Goal: Navigation & Orientation: Find specific page/section

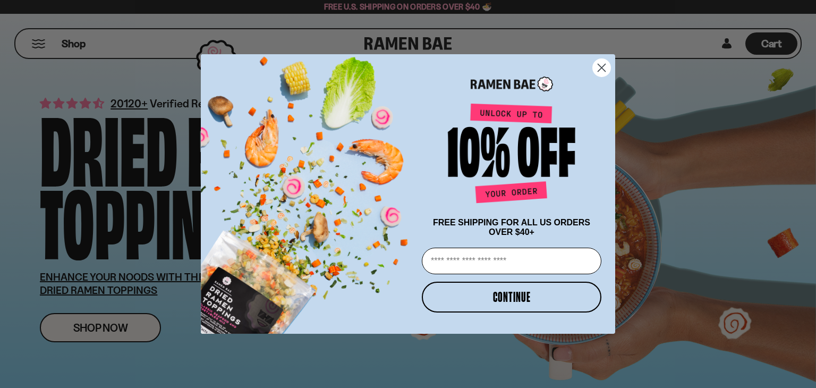
click at [601, 64] on circle "Close dialog" at bounding box center [602, 68] width 18 height 18
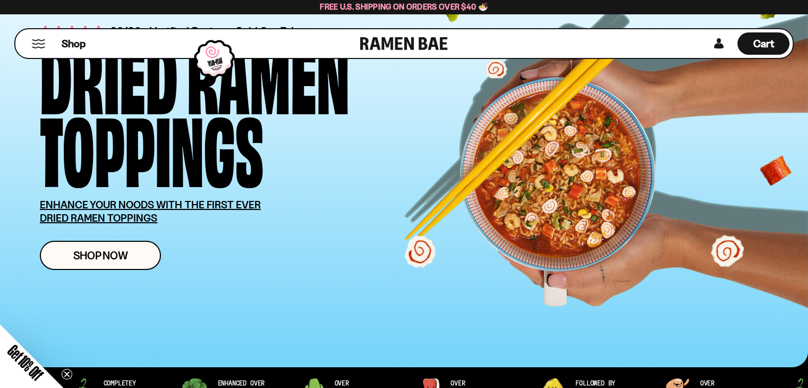
scroll to position [59, 0]
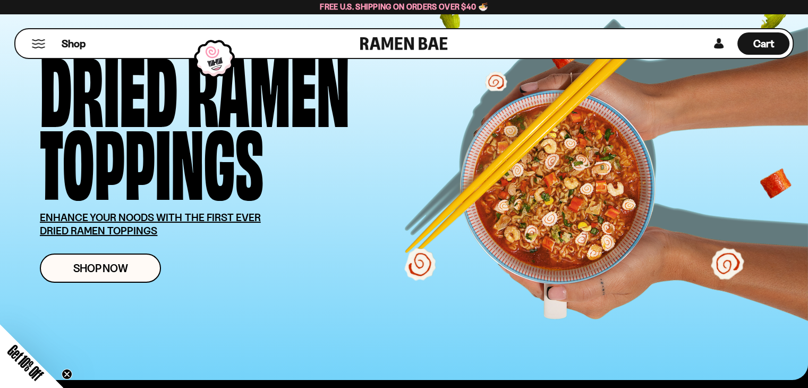
click at [40, 41] on button "Mobile Menu Trigger" at bounding box center [38, 43] width 14 height 9
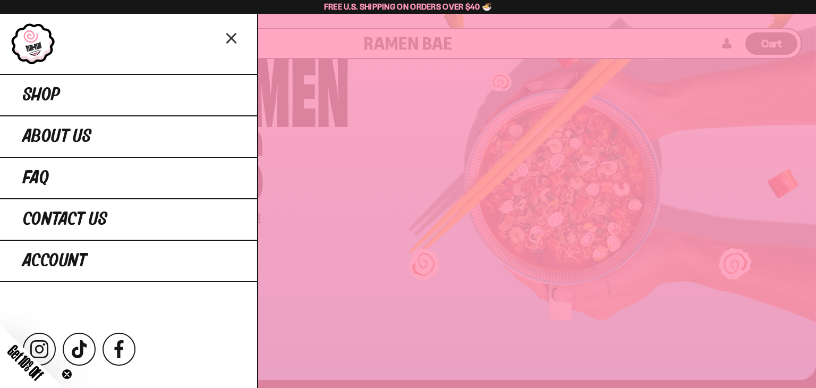
click at [227, 40] on icon "Close menu" at bounding box center [231, 38] width 19 height 20
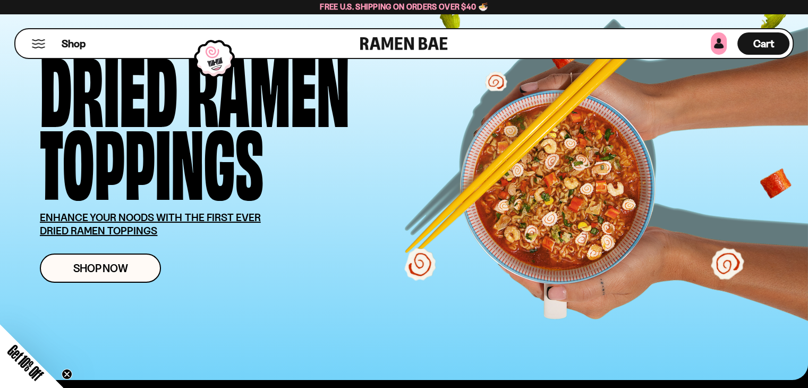
click at [718, 41] on link at bounding box center [718, 43] width 16 height 22
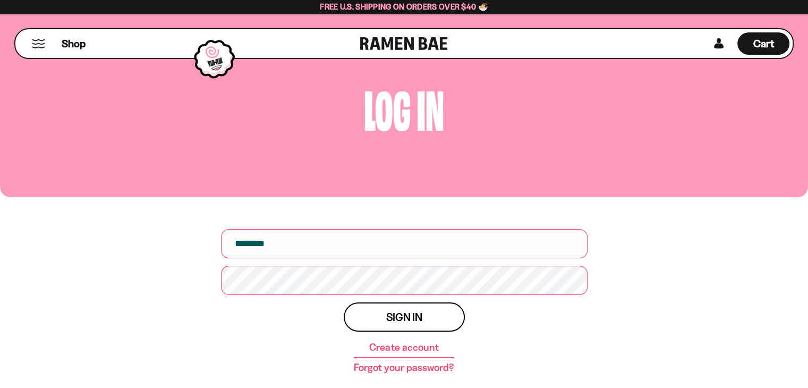
click at [35, 46] on button "Mobile Menu Trigger" at bounding box center [38, 43] width 14 height 9
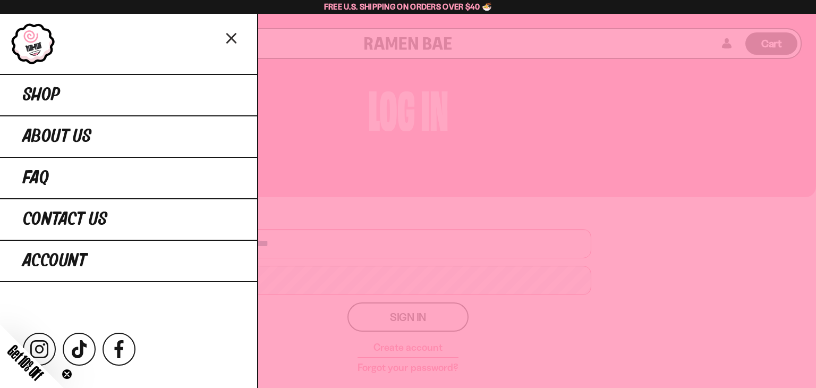
click at [233, 36] on icon "Close menu" at bounding box center [231, 38] width 8 height 9
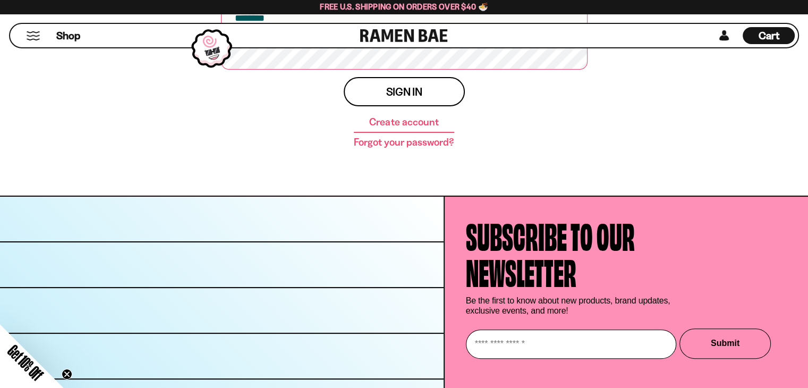
scroll to position [285, 0]
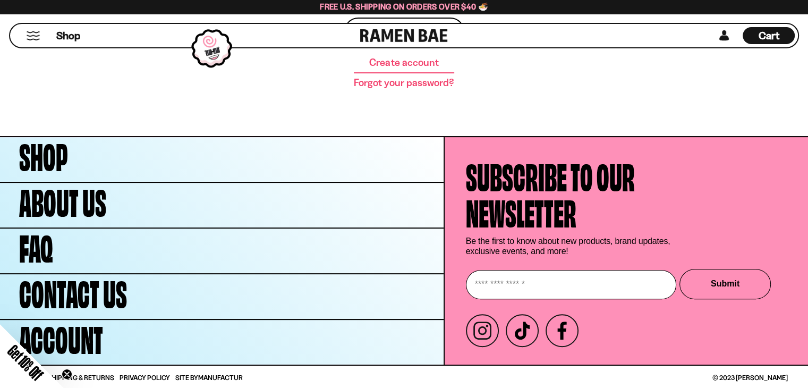
click at [386, 36] on link at bounding box center [404, 35] width 88 height 23
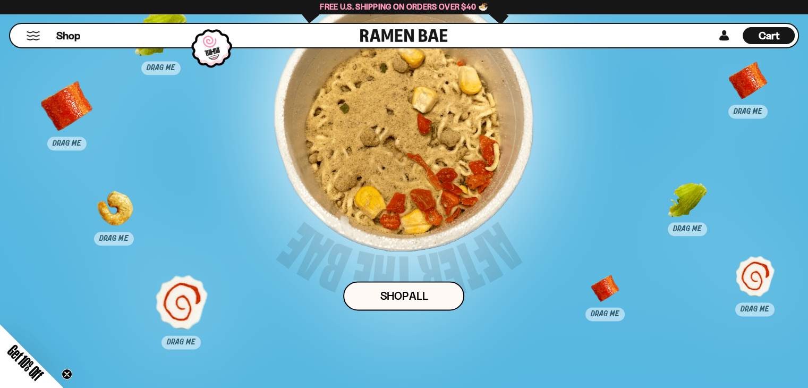
scroll to position [5555, 0]
